Goal: Navigation & Orientation: Find specific page/section

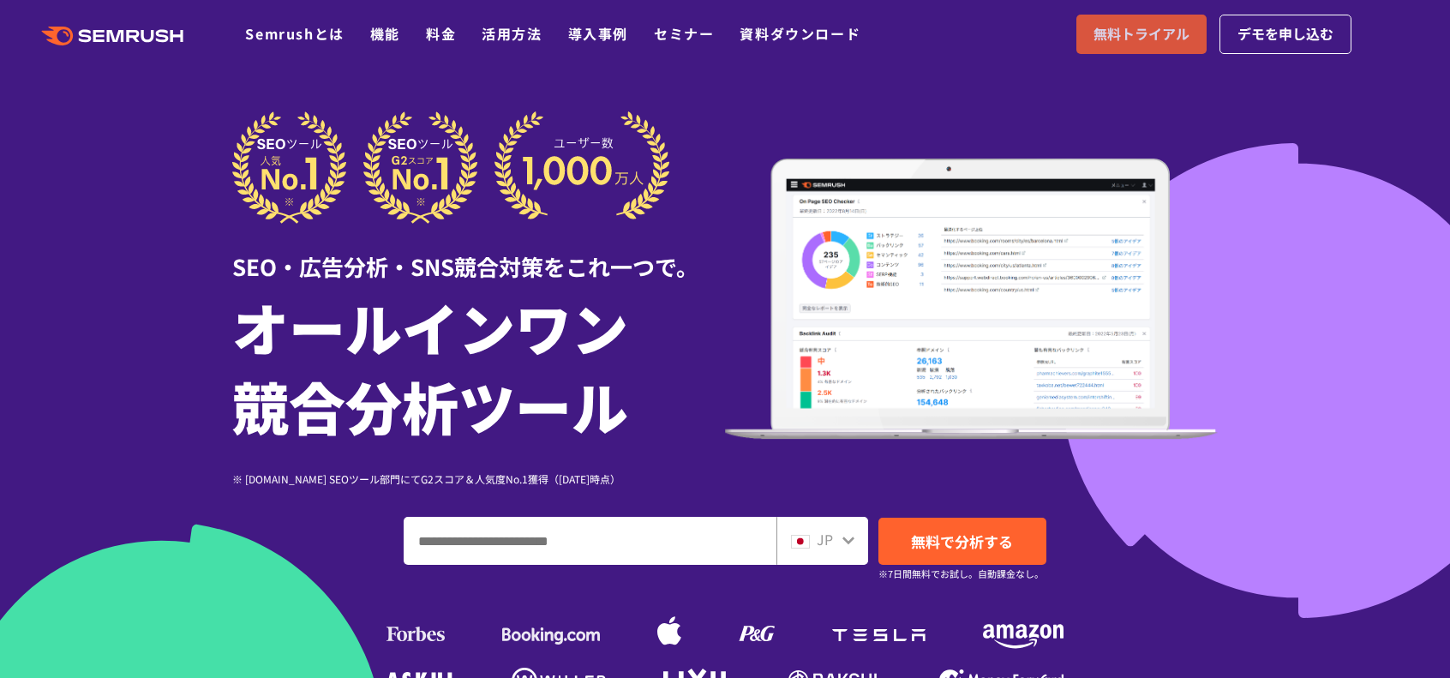
click at [1142, 37] on span "無料トライアル" at bounding box center [1141, 34] width 96 height 22
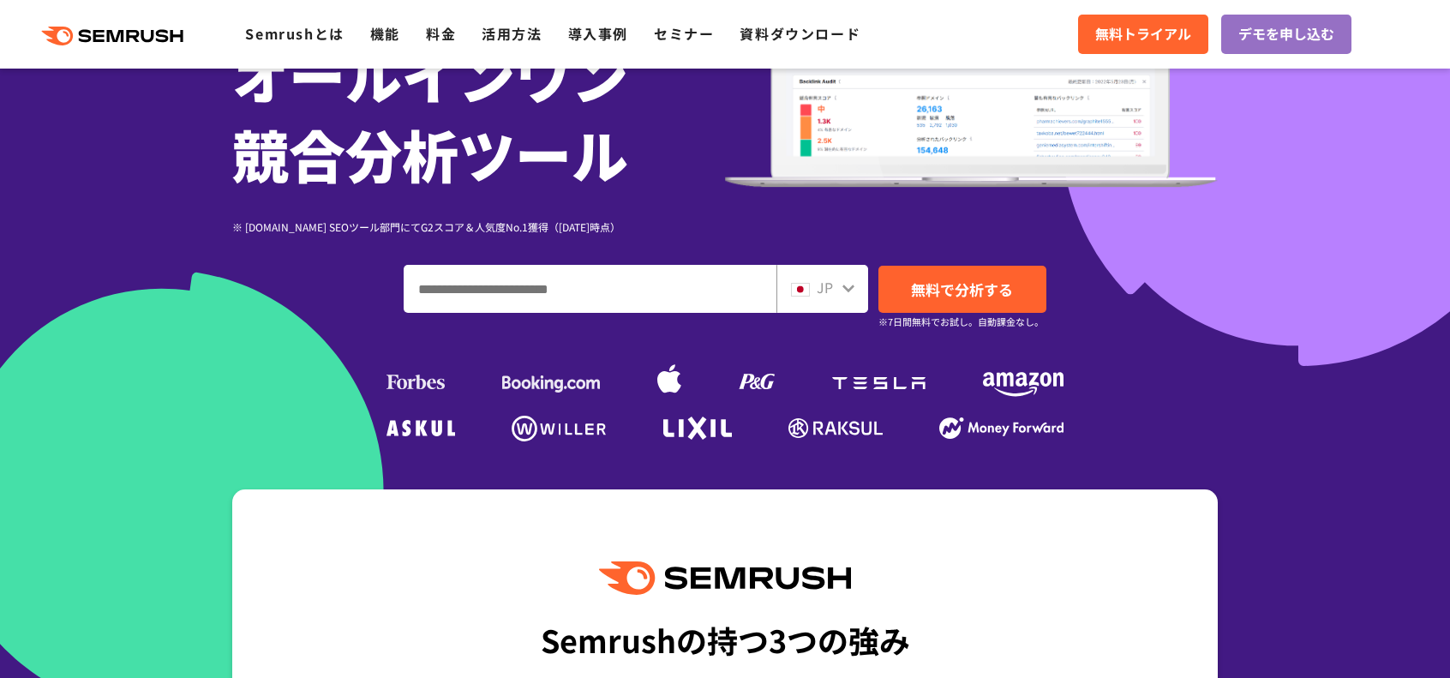
scroll to position [257, 0]
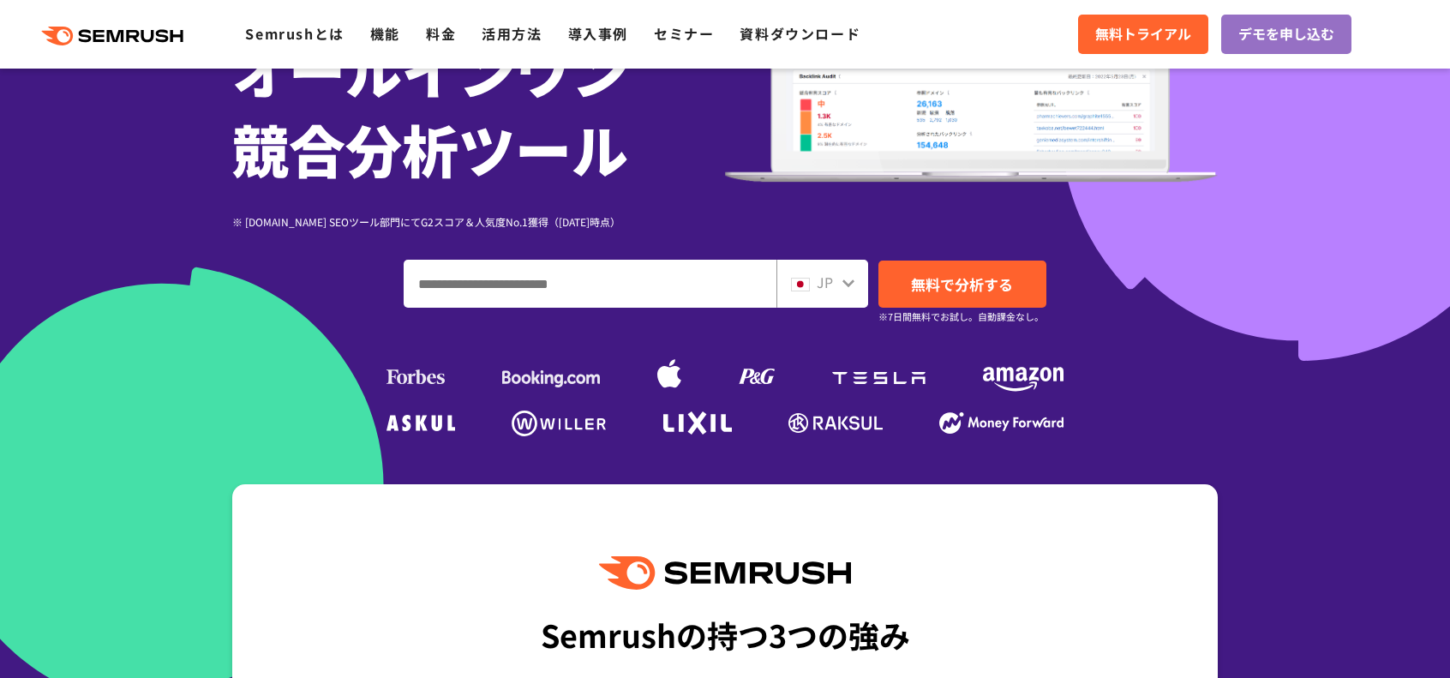
click at [473, 279] on input "ドメイン、キーワードまたはURLを入力してください" at bounding box center [589, 284] width 371 height 46
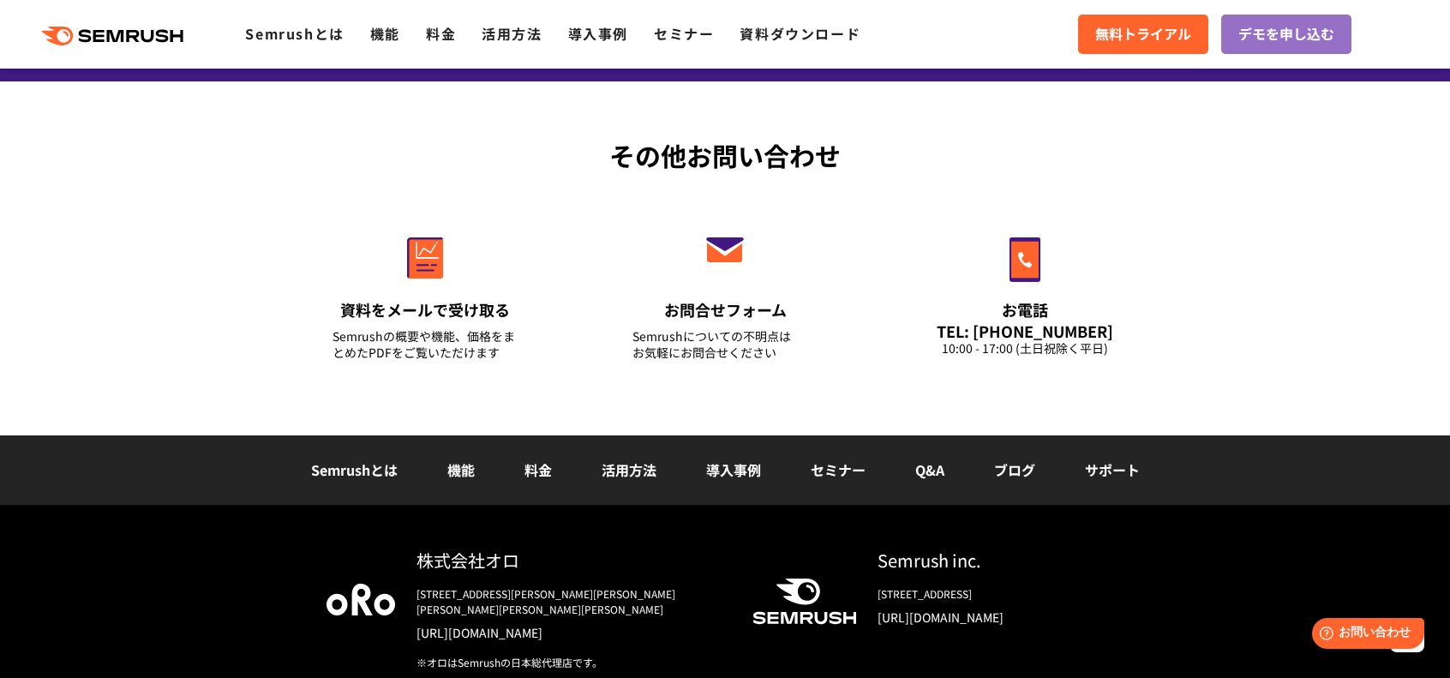
scroll to position [6013, 0]
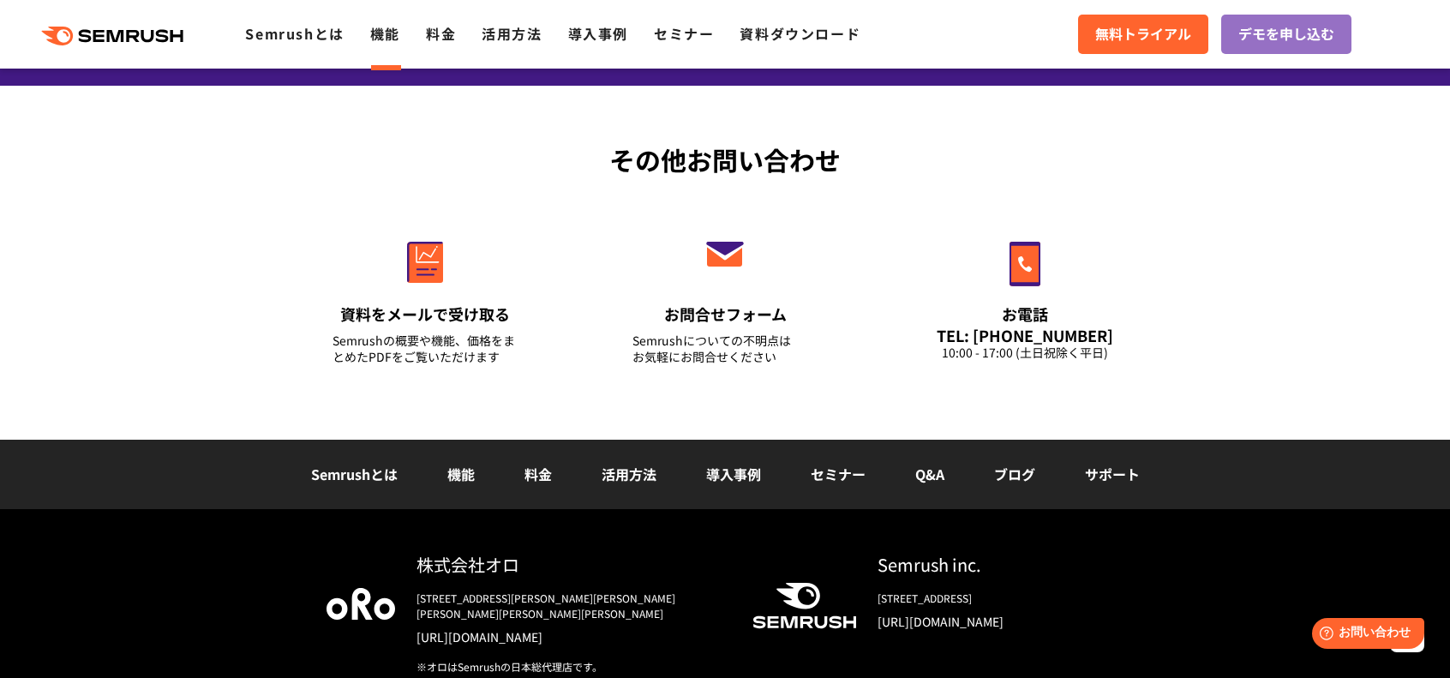
click at [396, 33] on link "機能" at bounding box center [385, 33] width 30 height 21
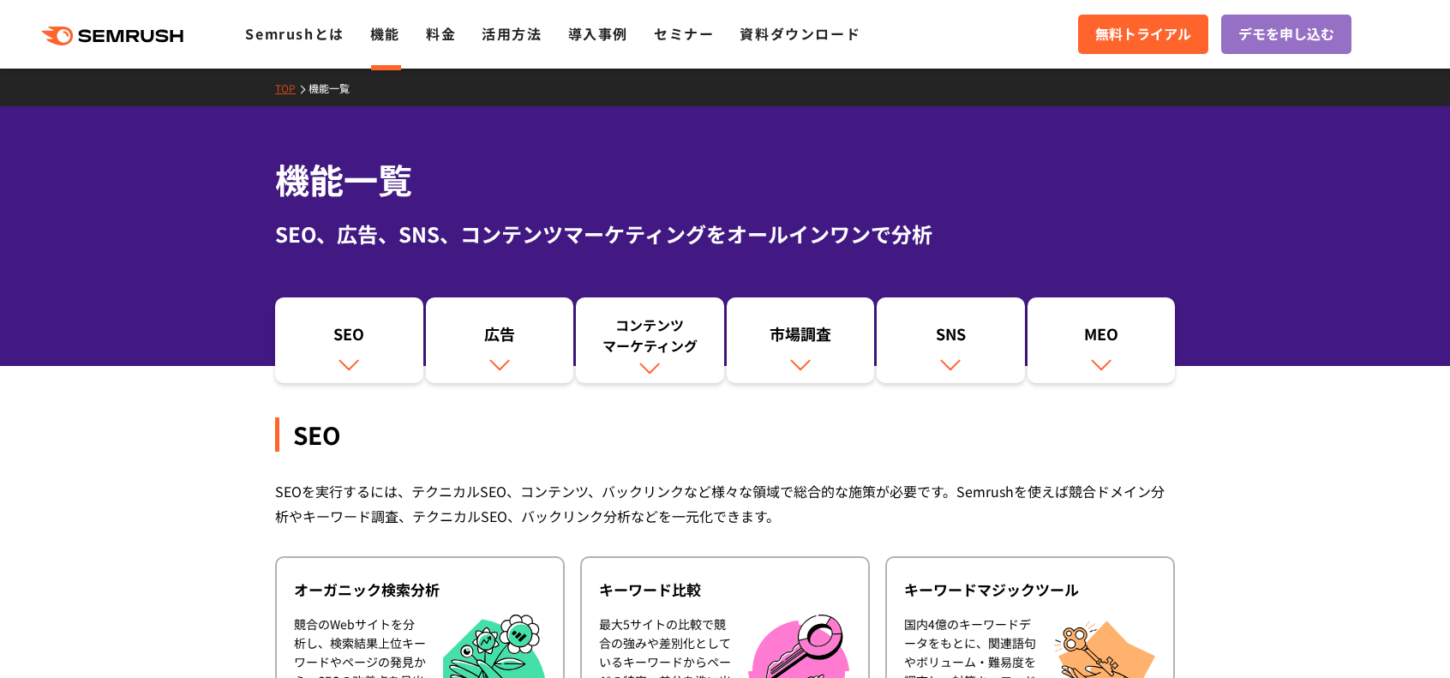
click at [155, 39] on icon at bounding box center [149, 36] width 13 height 13
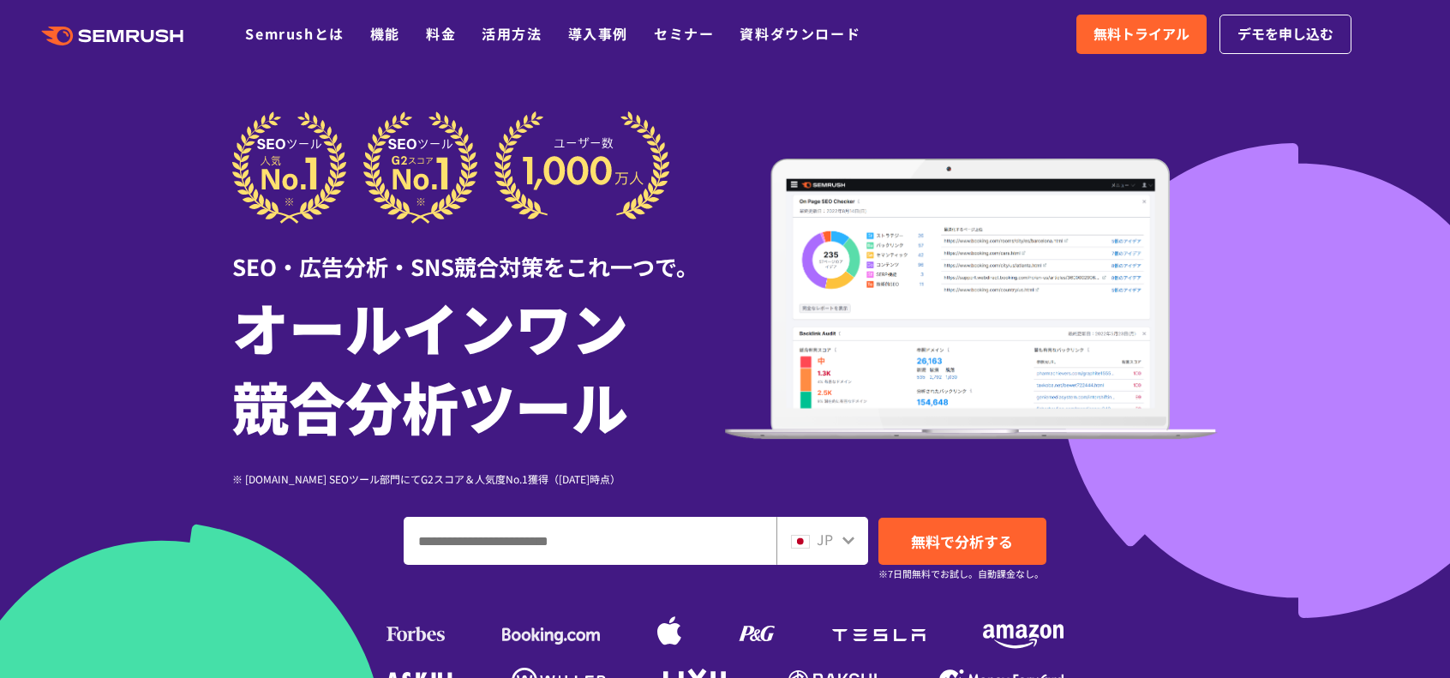
click at [484, 535] on input "ドメイン、キーワードまたはURLを入力してください" at bounding box center [589, 541] width 371 height 46
